Goal: Navigation & Orientation: Find specific page/section

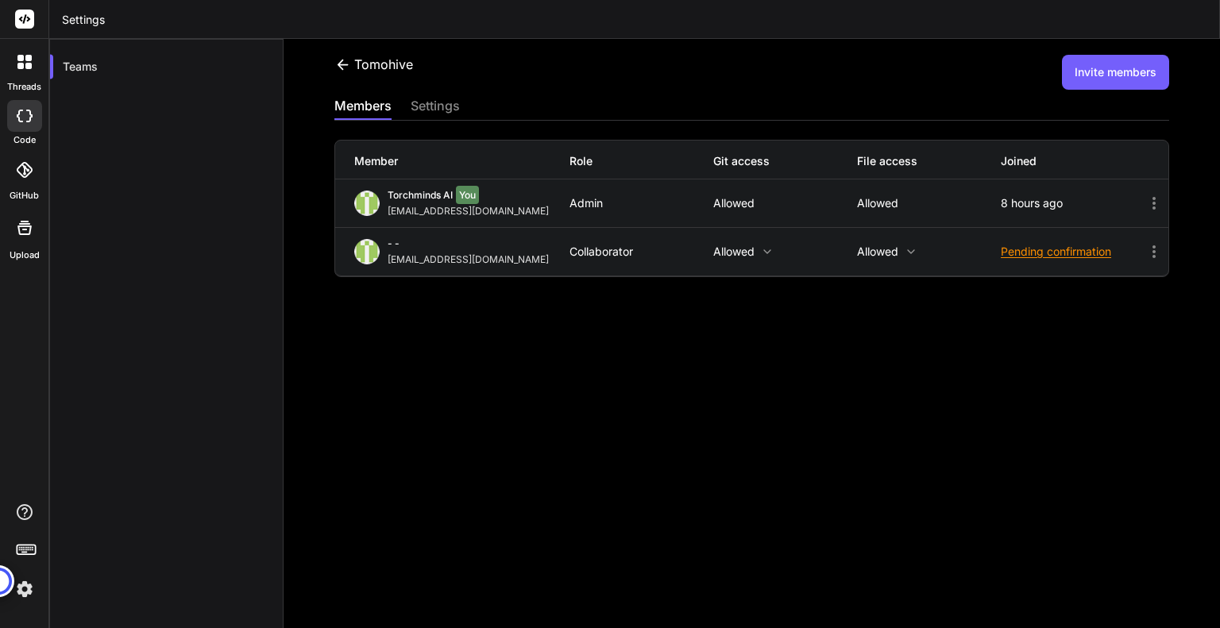
click at [696, 433] on div "tomohive Invite members members settings Member Role Git access File access Joi…" at bounding box center [752, 333] width 936 height 589
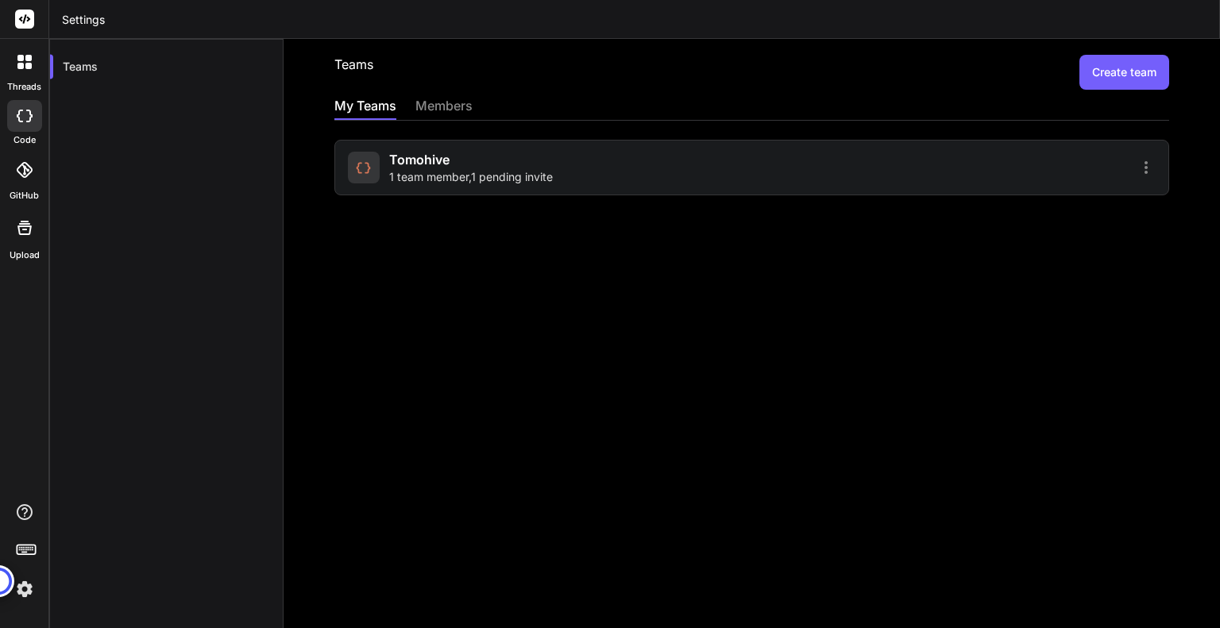
click at [445, 103] on div "members" at bounding box center [443, 107] width 57 height 22
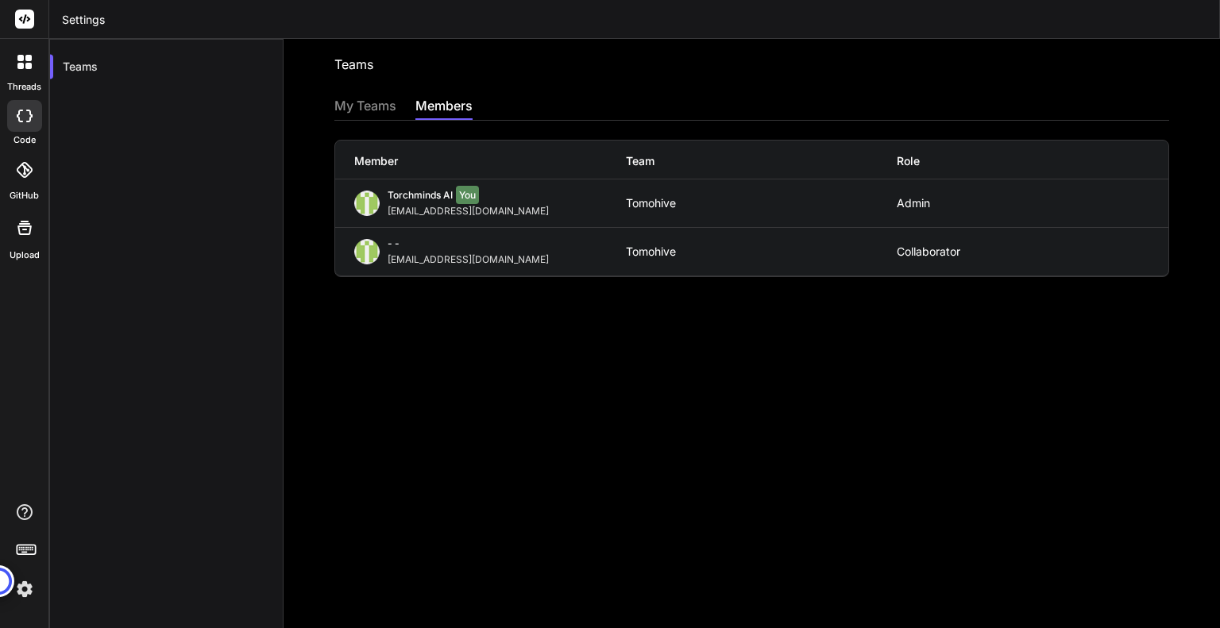
click at [30, 66] on icon at bounding box center [28, 66] width 6 height 6
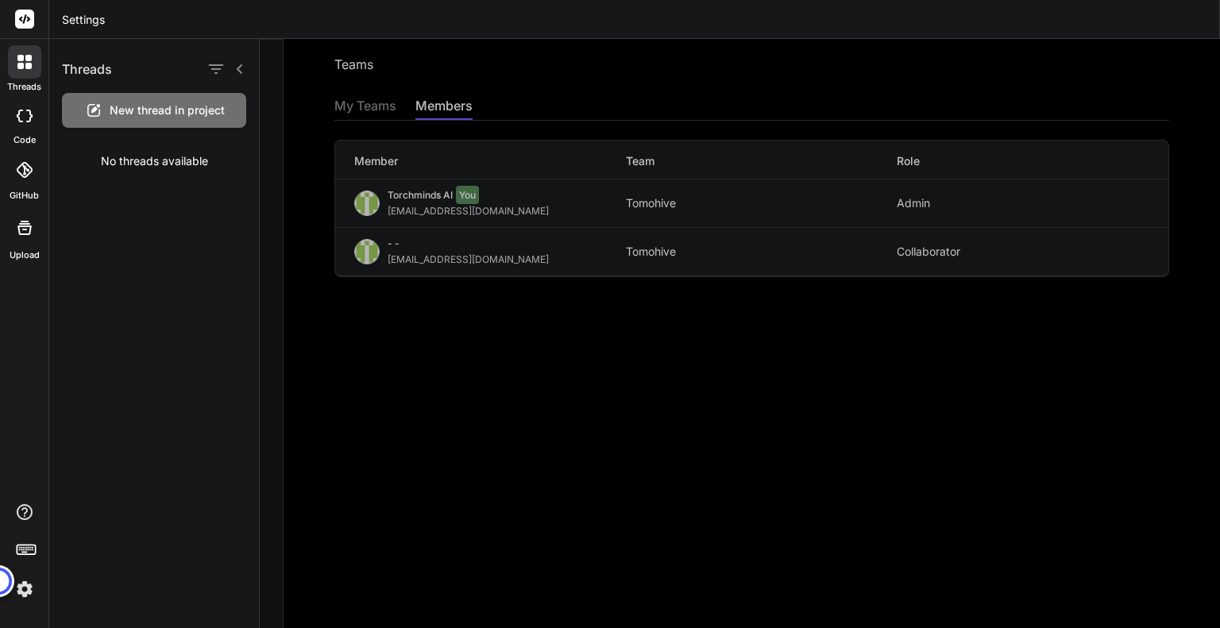
click at [19, 588] on img at bounding box center [24, 589] width 27 height 27
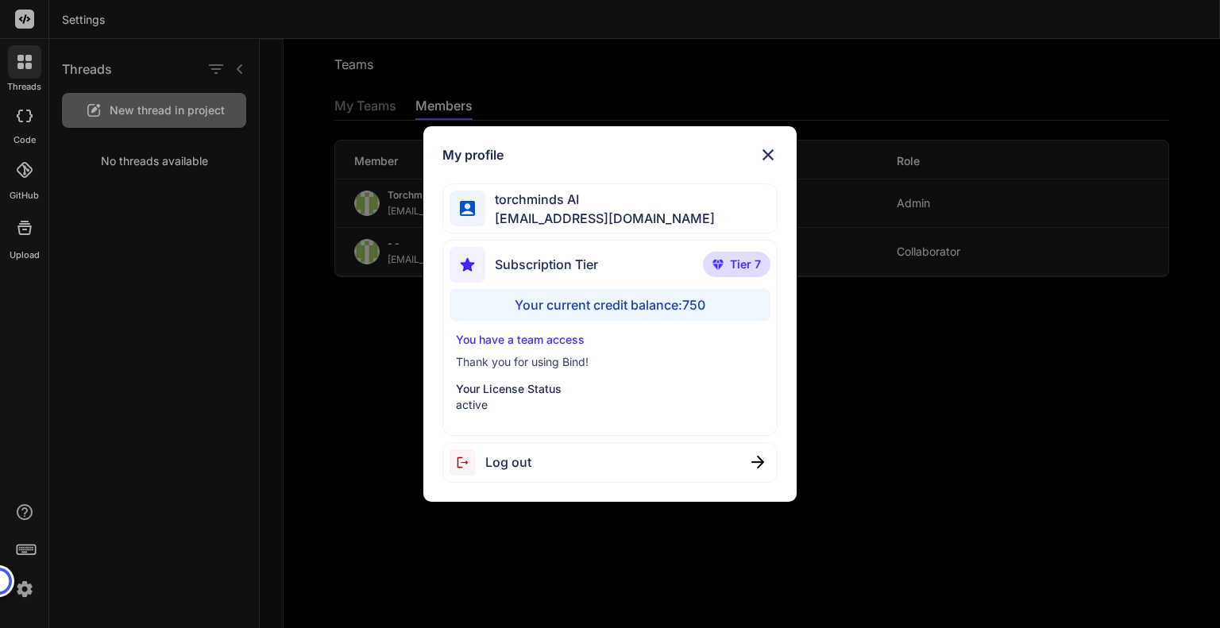
click at [765, 155] on img at bounding box center [767, 154] width 19 height 19
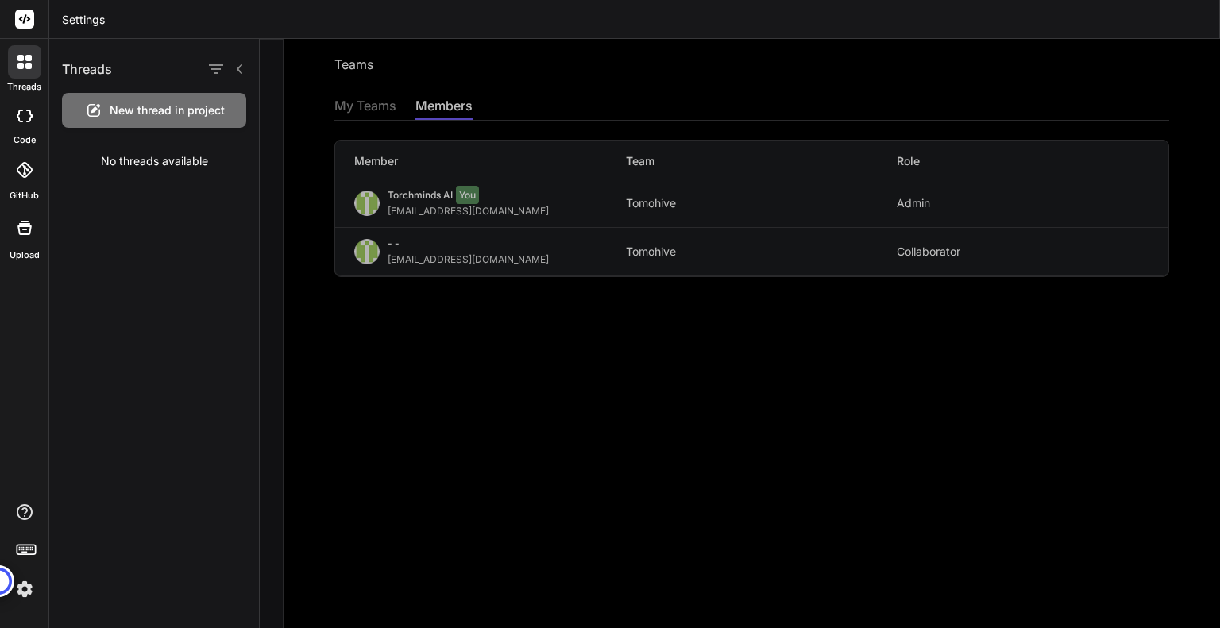
click at [27, 114] on icon at bounding box center [25, 116] width 16 height 13
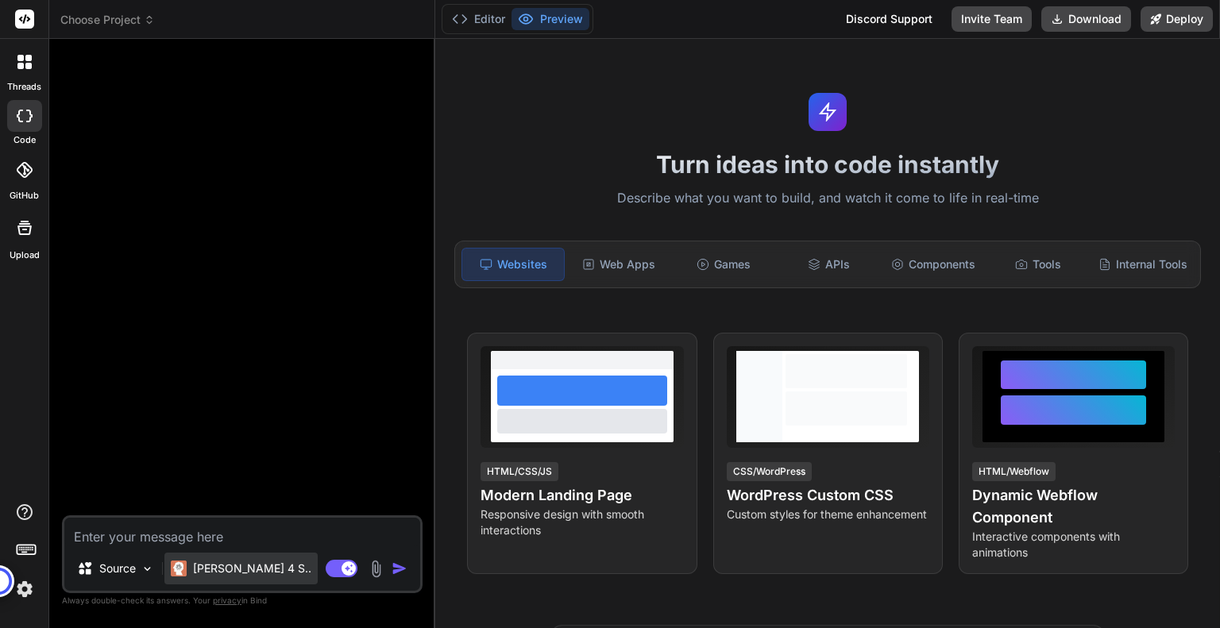
click at [218, 575] on p "Claude 4 S.." at bounding box center [252, 569] width 118 height 16
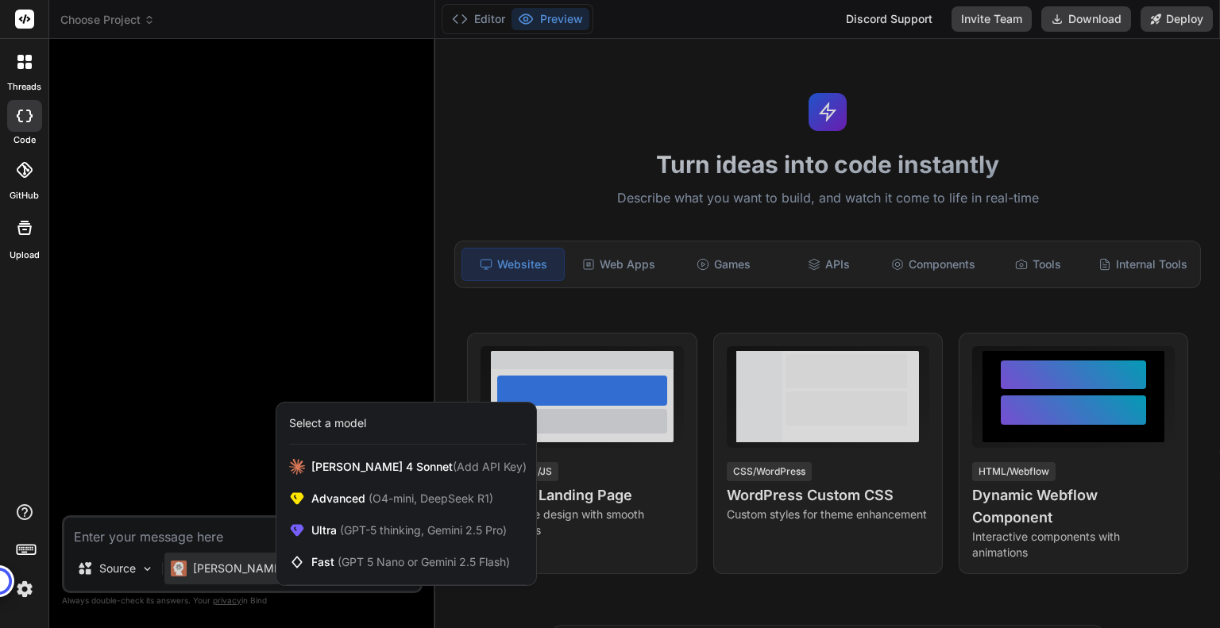
click at [332, 129] on div at bounding box center [610, 314] width 1220 height 628
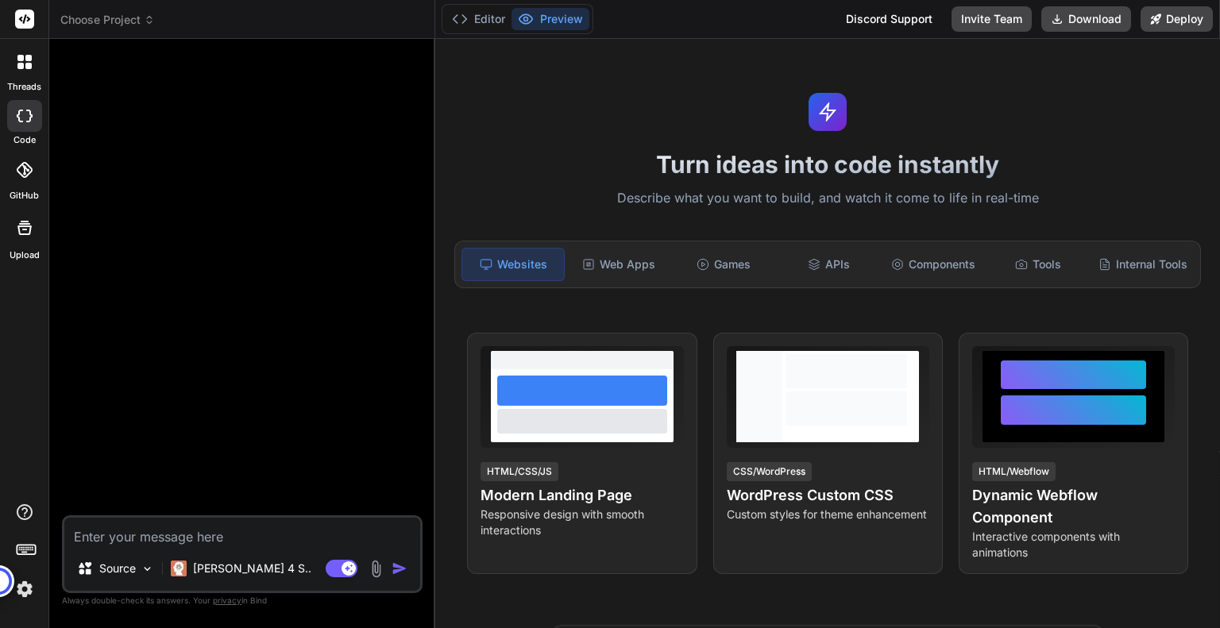
click at [871, 21] on div "Discord Support" at bounding box center [889, 18] width 106 height 25
